Goal: Information Seeking & Learning: Learn about a topic

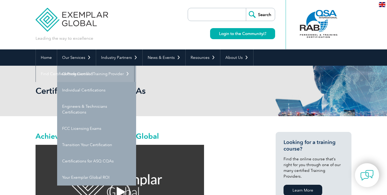
click at [77, 73] on link "Getting Certified" at bounding box center [96, 74] width 79 height 16
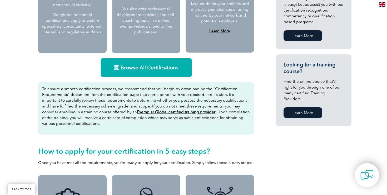
scroll to position [308, 0]
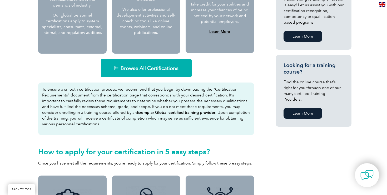
click at [143, 67] on span "Browse All Certifications" at bounding box center [149, 67] width 58 height 5
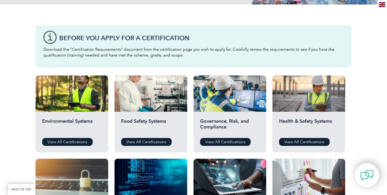
scroll to position [124, 0]
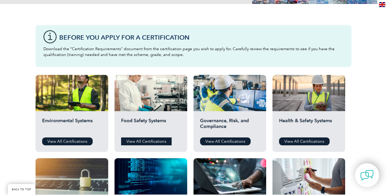
click at [146, 141] on link "View All Certifications" at bounding box center [146, 142] width 50 height 8
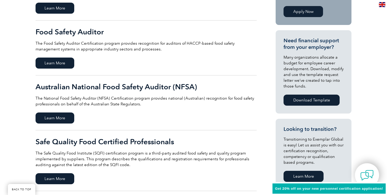
scroll to position [168, 0]
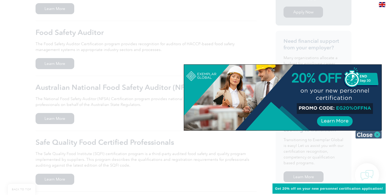
click at [364, 135] on img at bounding box center [368, 135] width 26 height 8
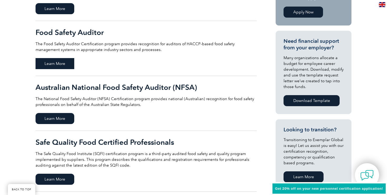
click at [49, 63] on span "Learn More" at bounding box center [54, 63] width 39 height 11
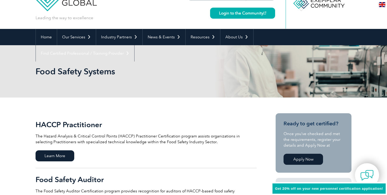
scroll to position [0, 0]
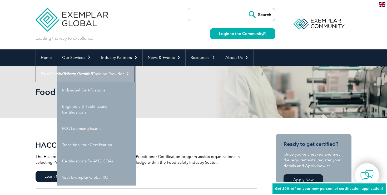
click at [77, 77] on link "Getting Certified" at bounding box center [96, 74] width 79 height 16
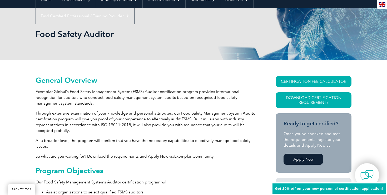
scroll to position [59, 0]
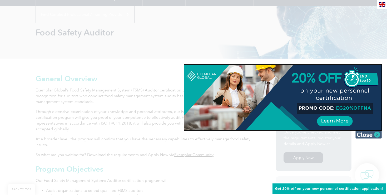
click at [370, 138] on img at bounding box center [368, 135] width 26 height 8
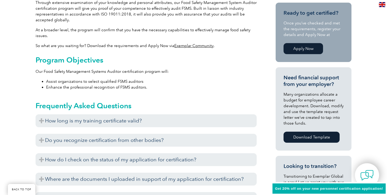
scroll to position [170, 0]
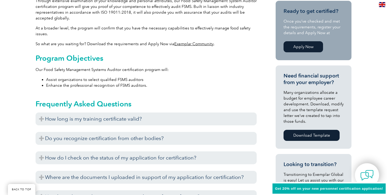
click at [111, 140] on h3 "Do you recognize certification from other bodies?" at bounding box center [145, 138] width 221 height 13
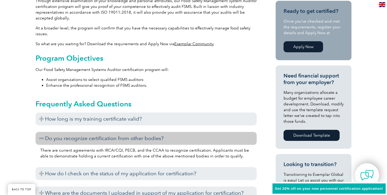
scroll to position [170, 0]
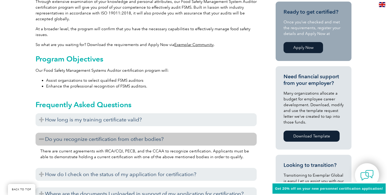
click at [93, 143] on h3 "Do you recognize certification from other bodies?" at bounding box center [145, 139] width 221 height 13
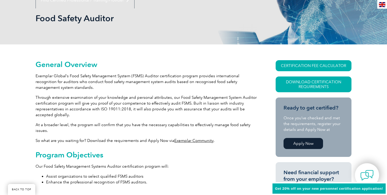
scroll to position [0, 0]
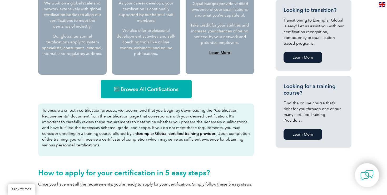
scroll to position [294, 0]
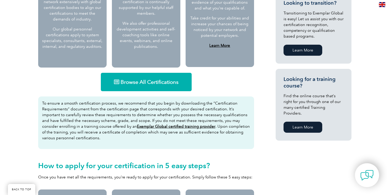
click at [149, 86] on link "Browse All Certifications" at bounding box center [146, 82] width 91 height 18
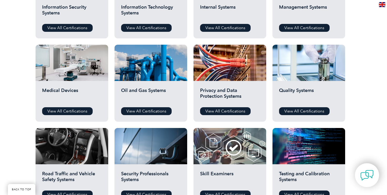
scroll to position [321, 0]
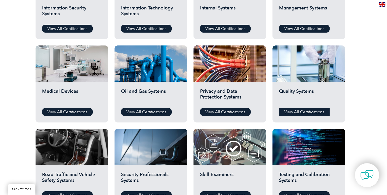
click at [299, 114] on link "View All Certifications" at bounding box center [304, 112] width 50 height 8
click at [307, 27] on link "View All Certifications" at bounding box center [304, 29] width 50 height 8
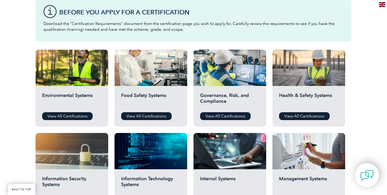
scroll to position [149, 0]
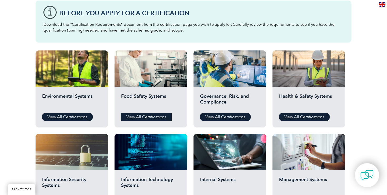
click at [142, 116] on link "View All Certifications" at bounding box center [146, 117] width 50 height 8
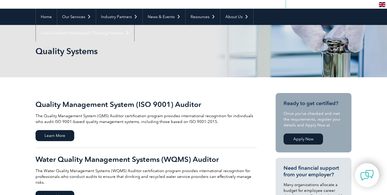
scroll to position [33, 0]
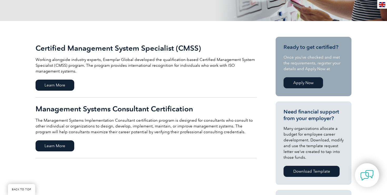
scroll to position [100, 0]
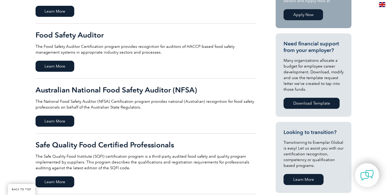
scroll to position [167, 0]
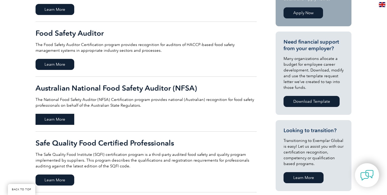
click at [55, 121] on span "Learn More" at bounding box center [54, 119] width 39 height 11
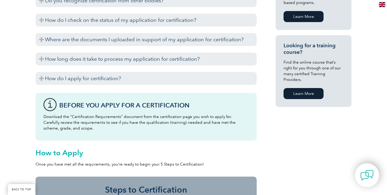
scroll to position [368, 0]
